Goal: Task Accomplishment & Management: Manage account settings

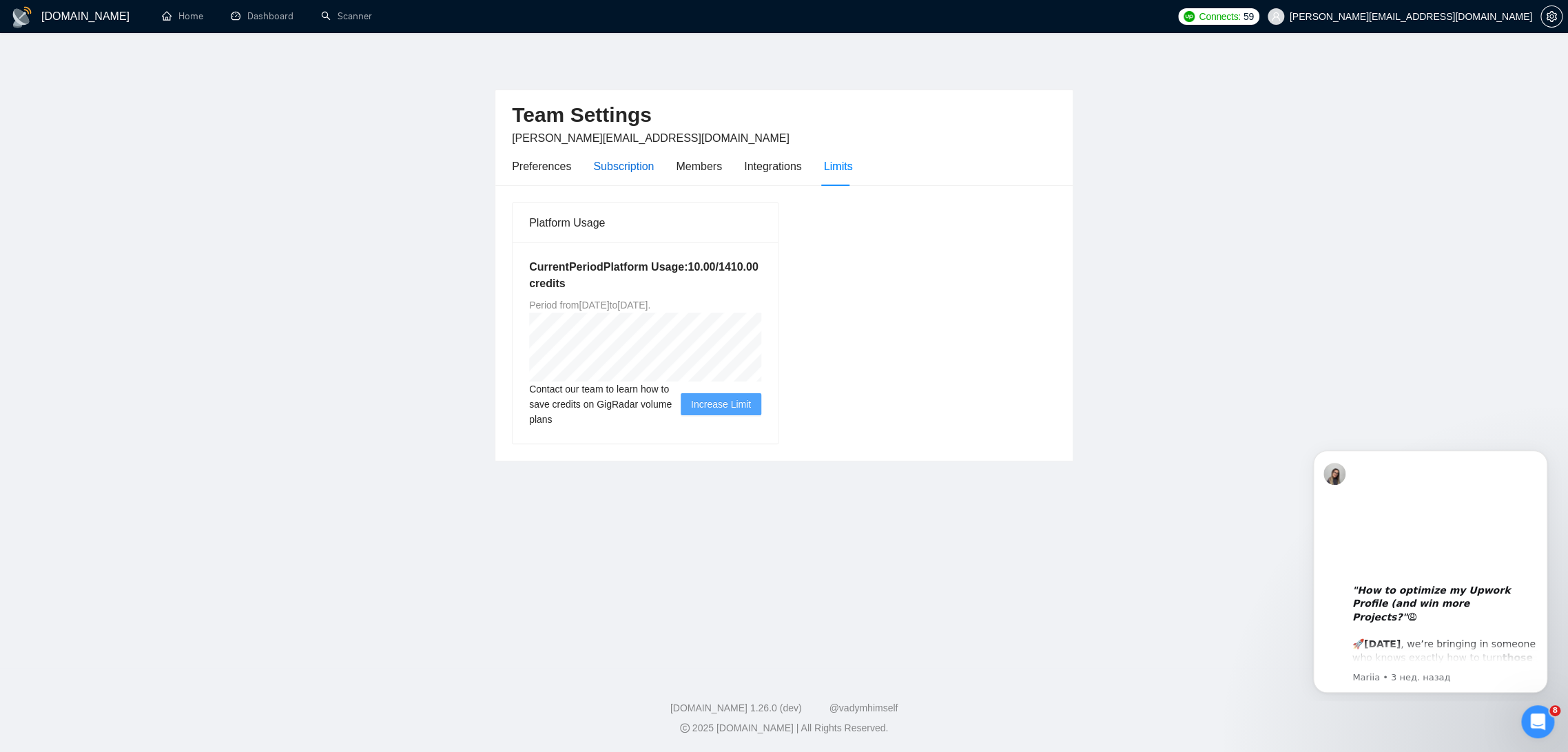
click at [634, 166] on div "Subscription" at bounding box center [624, 167] width 61 height 17
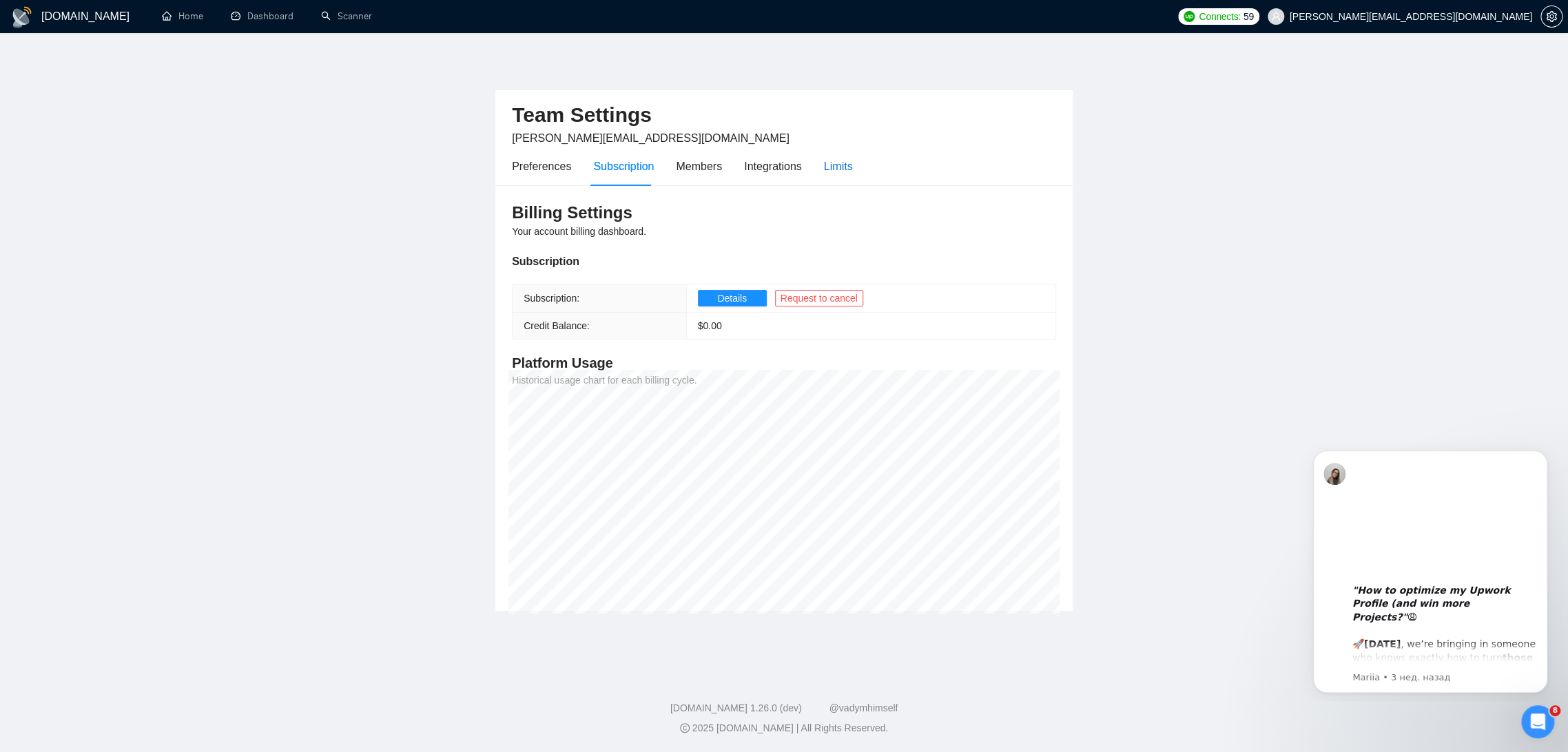
click at [839, 164] on div "Limits" at bounding box center [839, 167] width 29 height 17
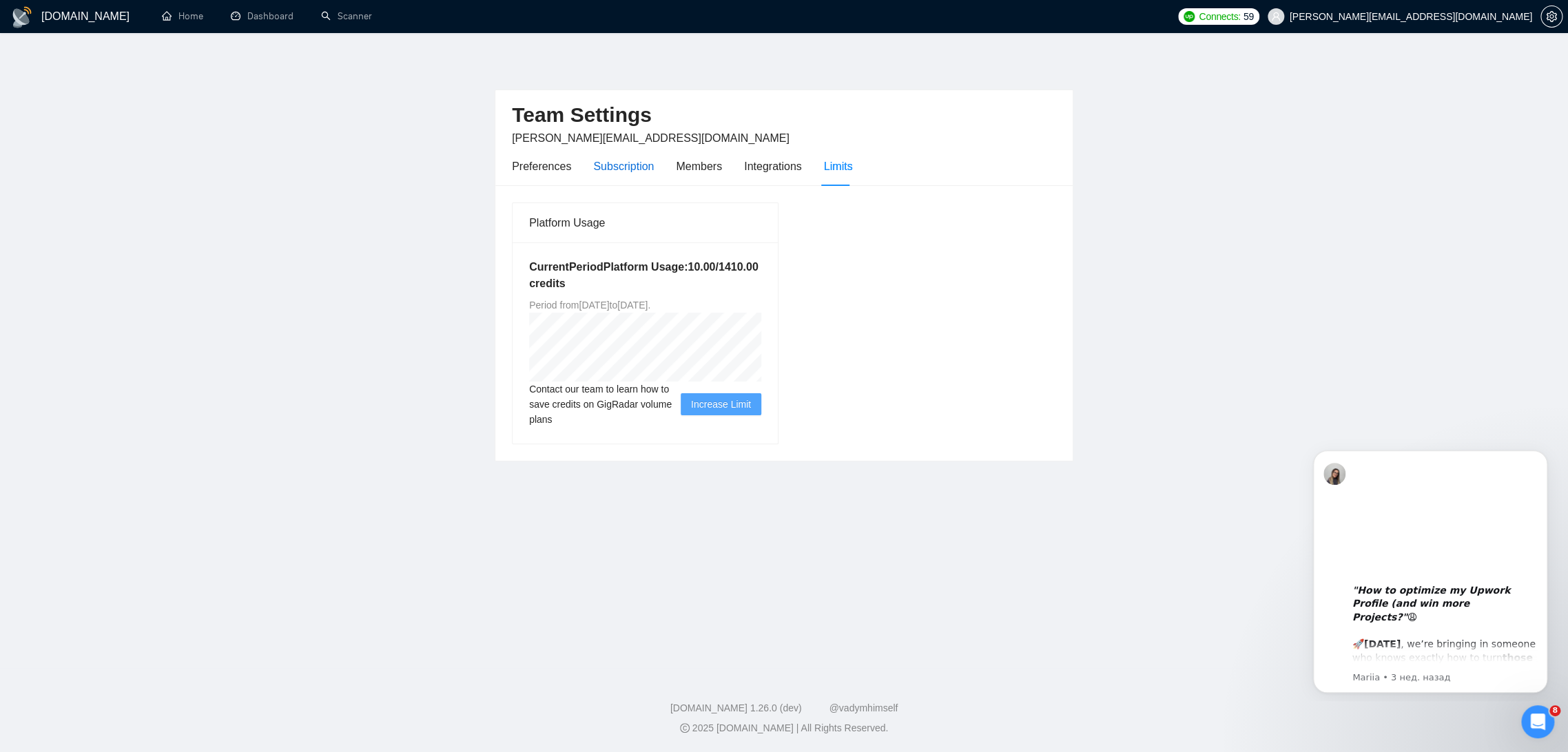
click at [624, 167] on div "Subscription" at bounding box center [624, 167] width 61 height 17
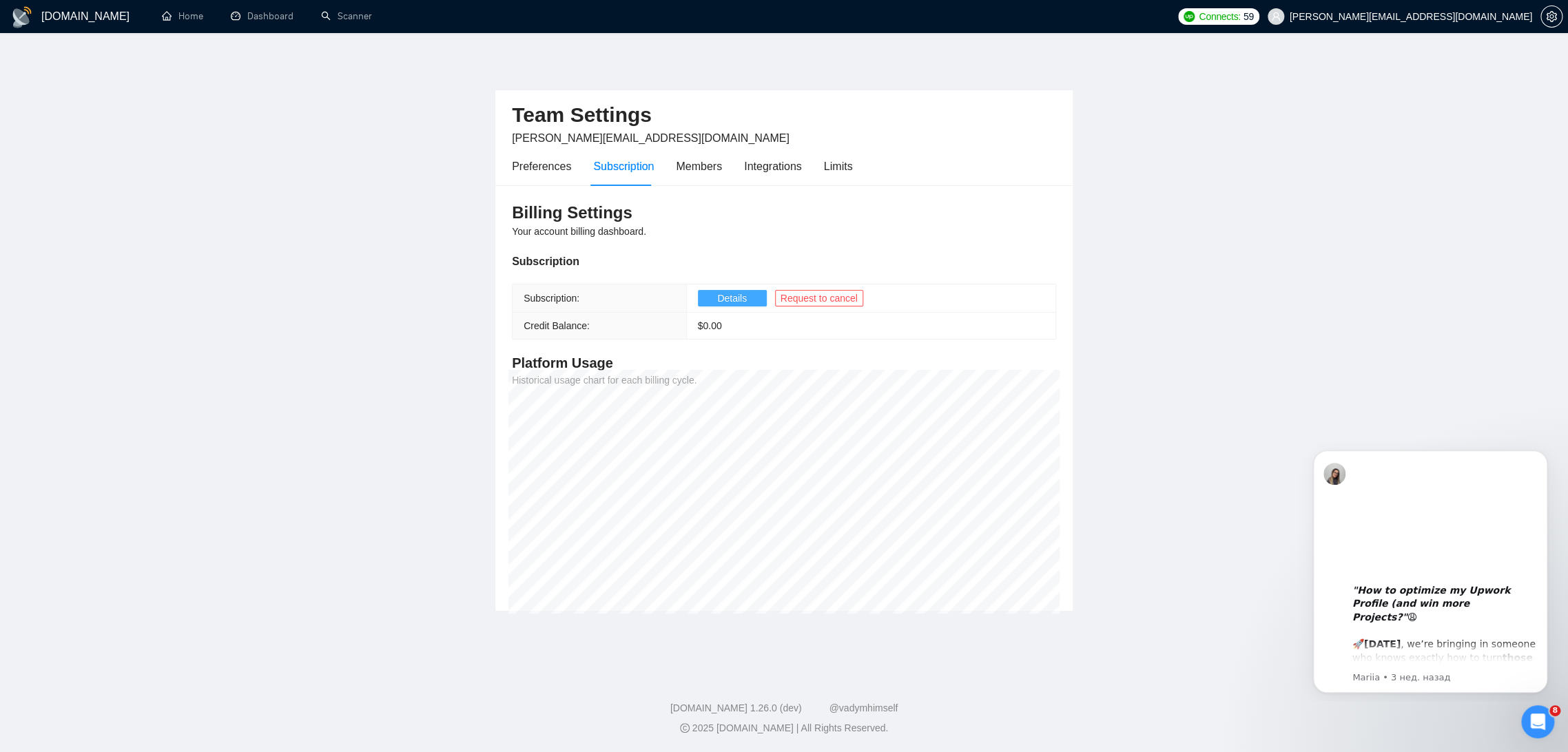
click at [703, 295] on button "Details" at bounding box center [732, 298] width 69 height 16
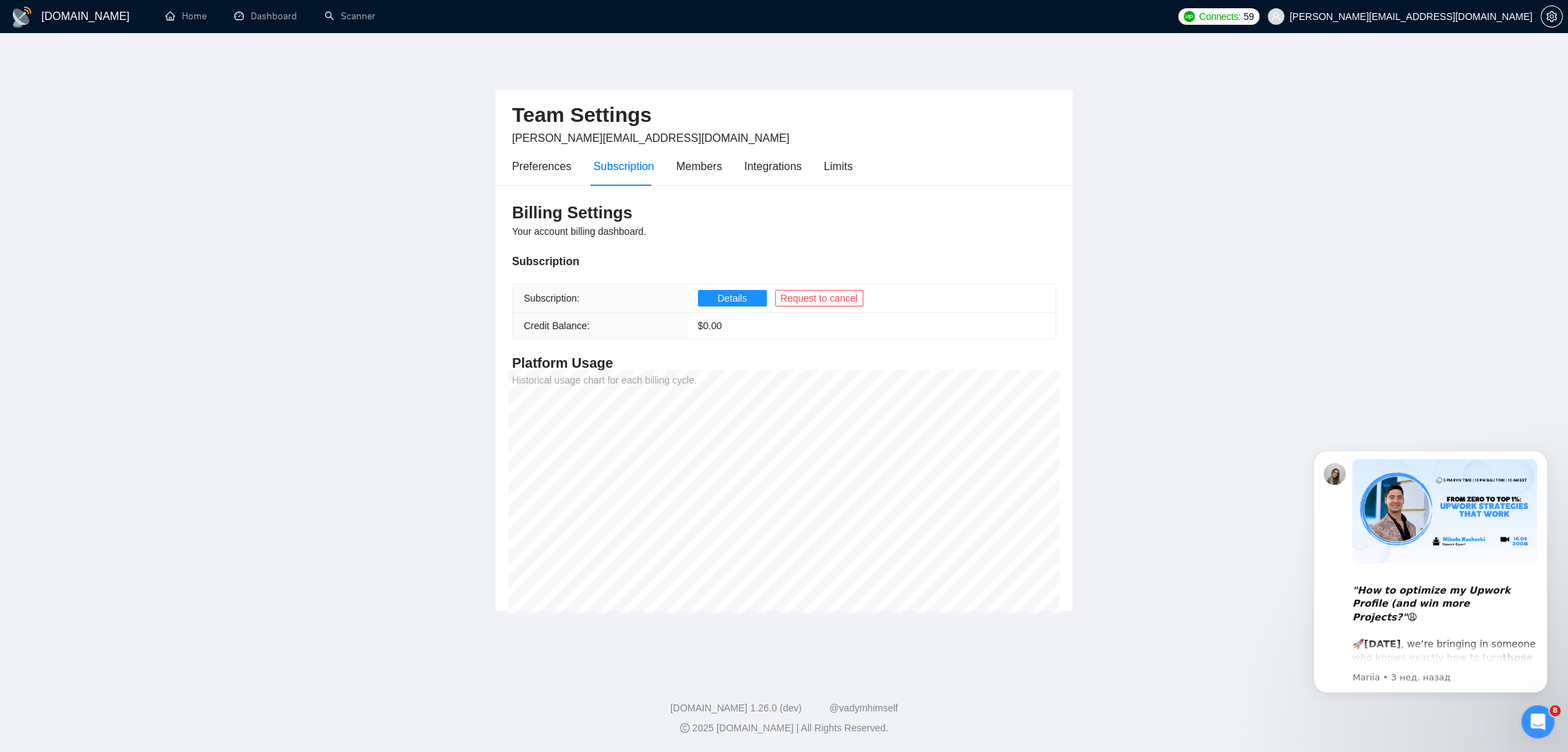
click at [612, 169] on div "Subscription" at bounding box center [624, 167] width 61 height 17
drag, startPoint x: 510, startPoint y: 212, endPoint x: 659, endPoint y: 221, distance: 149.3
click at [659, 221] on div "Billing Settings Your account billing dashboard. Subscription Subscription: Det…" at bounding box center [784, 398] width 578 height 427
click at [659, 228] on div "Billing Settings Your account billing dashboard. Subscription Subscription: Det…" at bounding box center [784, 398] width 578 height 427
click at [832, 158] on div "Limits" at bounding box center [839, 167] width 29 height 17
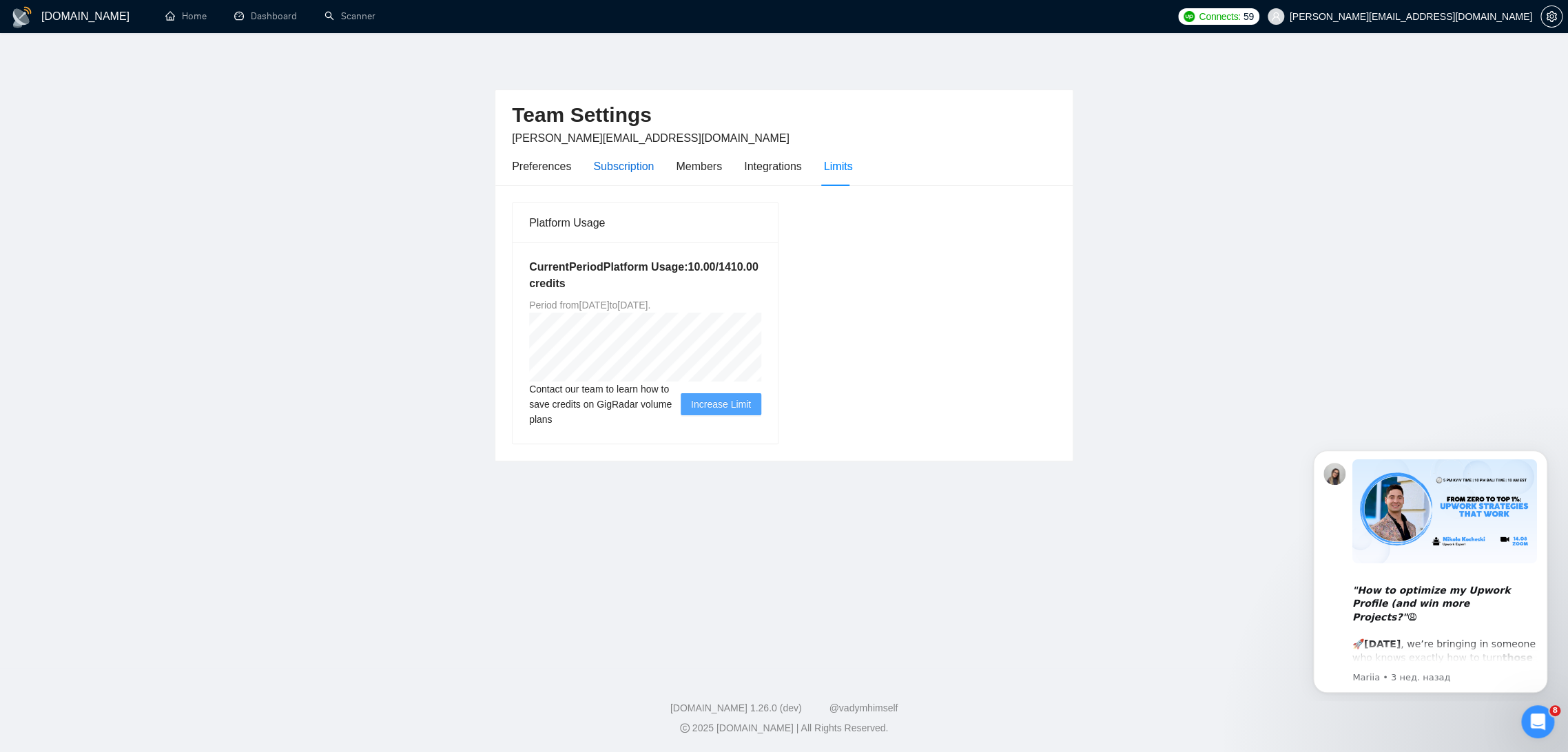
click at [615, 164] on div "Subscription" at bounding box center [624, 167] width 61 height 17
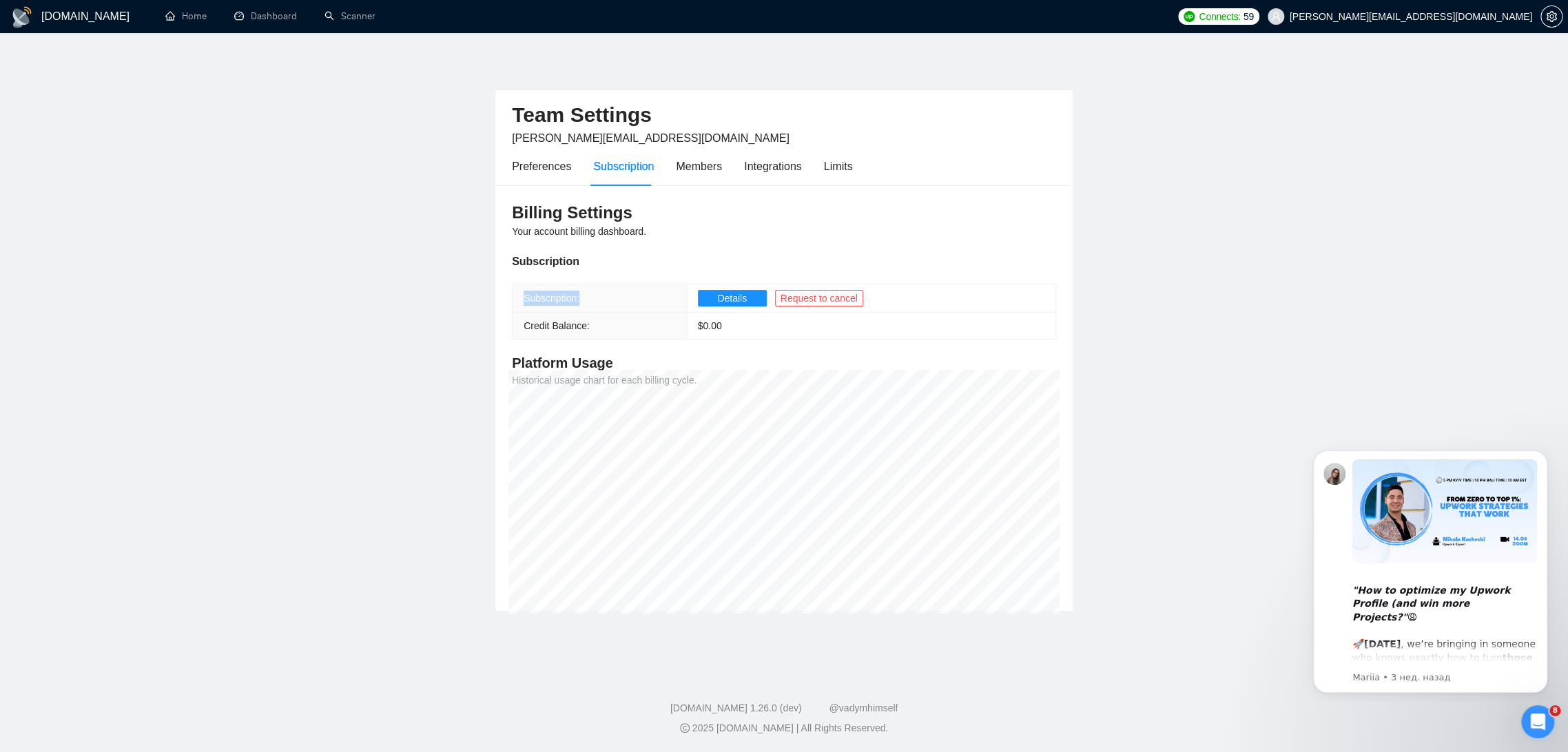
drag, startPoint x: 524, startPoint y: 297, endPoint x: 596, endPoint y: 299, distance: 72.0
click at [596, 299] on th "Subscription:" at bounding box center [599, 298] width 174 height 28
click at [729, 297] on span "Details" at bounding box center [732, 298] width 30 height 15
